Goal: Find contact information: Find contact information

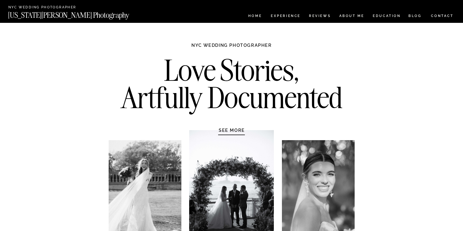
click at [445, 17] on nav "CONTACT" at bounding box center [442, 16] width 23 height 6
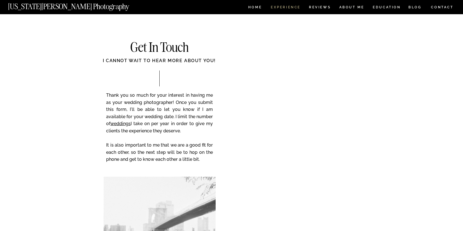
click at [290, 6] on nav "Experience" at bounding box center [285, 8] width 29 height 5
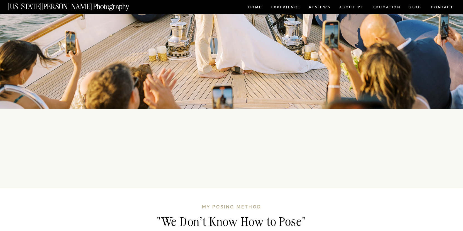
scroll to position [1263, 0]
